Goal: Task Accomplishment & Management: Complete application form

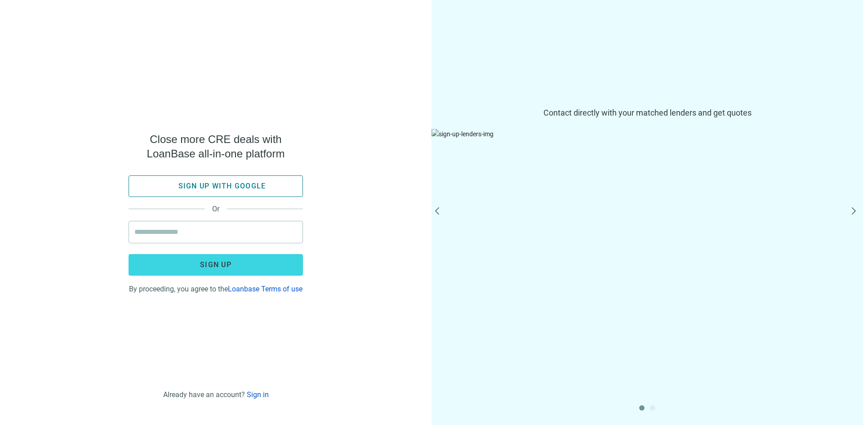
click at [222, 187] on button "Sign up with google" at bounding box center [216, 186] width 174 height 22
click at [226, 182] on span "Sign up with google" at bounding box center [222, 186] width 88 height 9
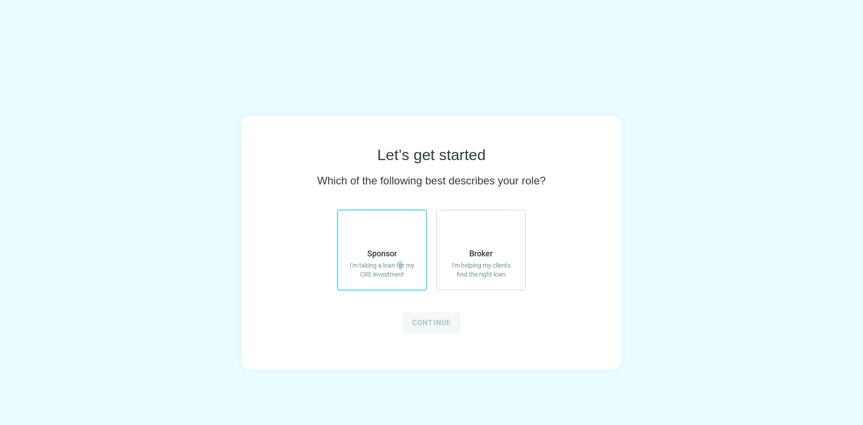
click at [401, 269] on span "I'm taking a loan for my CRE investment" at bounding box center [382, 270] width 70 height 18
click at [380, 272] on span "I'm taking a loan for my CRE investment" at bounding box center [382, 270] width 70 height 18
click at [384, 234] on icon at bounding box center [382, 234] width 22 height 22
click at [382, 238] on icon at bounding box center [382, 234] width 22 height 22
click at [380, 240] on icon at bounding box center [382, 234] width 22 height 22
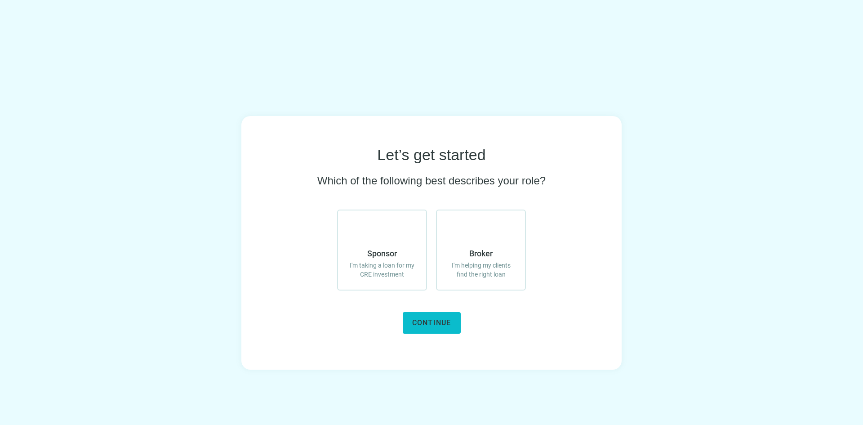
click at [419, 320] on span "Continue" at bounding box center [431, 322] width 39 height 9
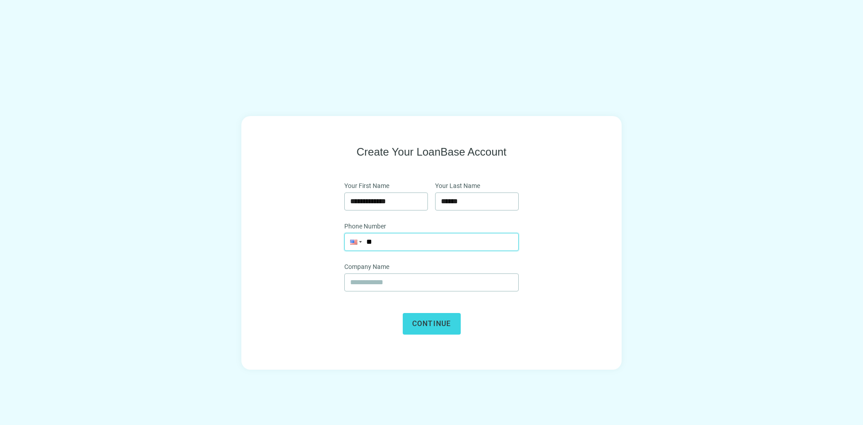
click at [388, 240] on input "**" at bounding box center [432, 241] width 174 height 17
click at [392, 282] on input "text" at bounding box center [431, 282] width 163 height 17
click at [416, 328] on button "Continue" at bounding box center [432, 324] width 58 height 22
click at [277, 102] on div "**********" at bounding box center [431, 242] width 863 height 365
